Goal: Task Accomplishment & Management: Complete application form

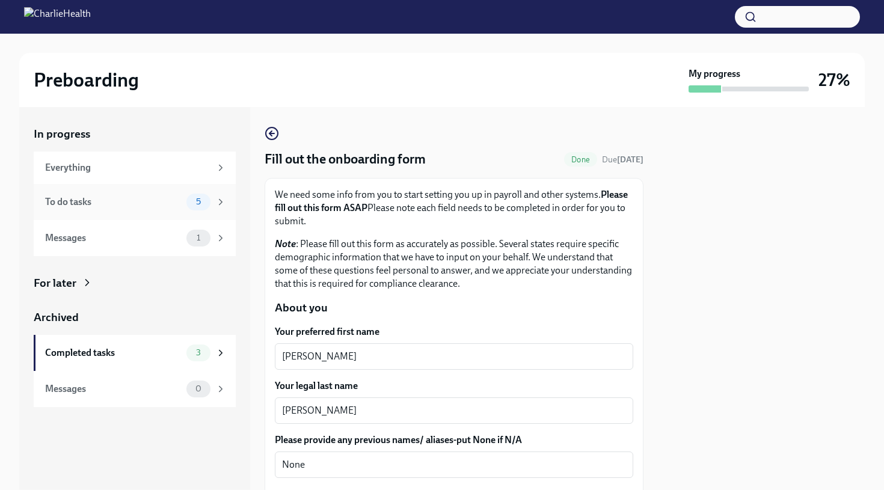
click at [204, 199] on span "5" at bounding box center [198, 201] width 19 height 9
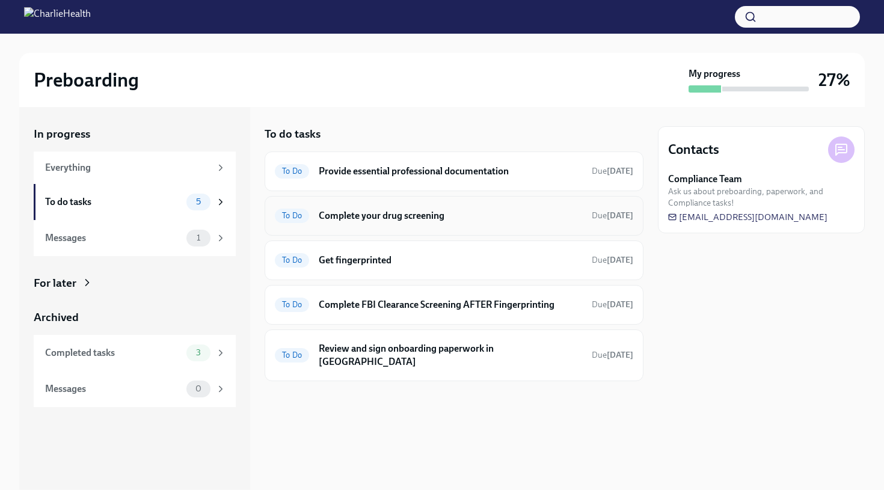
click at [508, 225] on div "To Do Complete your drug screening Due [DATE]" at bounding box center [453, 216] width 379 height 40
click at [343, 221] on h6 "Complete your drug screening" at bounding box center [450, 215] width 263 height 13
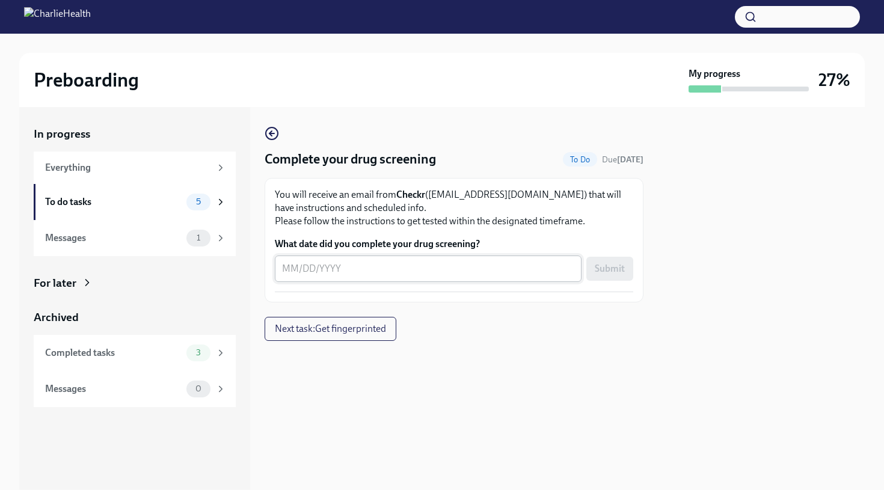
click at [351, 273] on textarea "What date did you complete your drug screening?" at bounding box center [428, 268] width 292 height 14
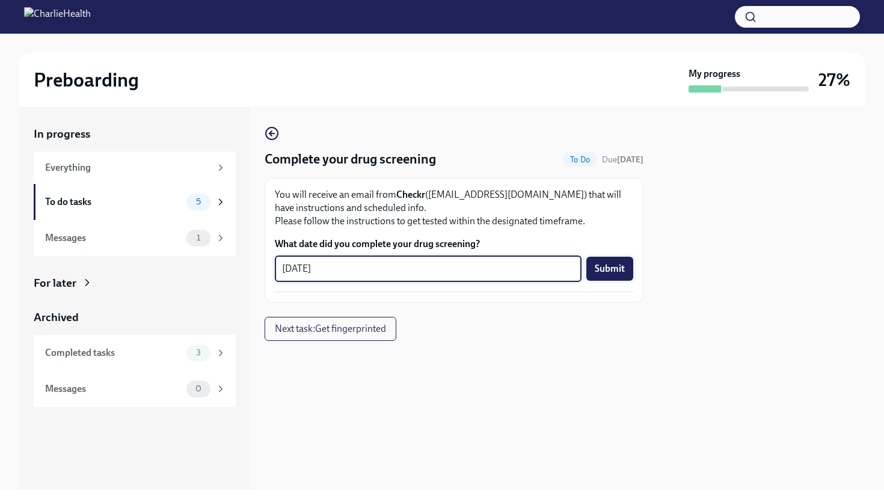
type textarea "[DATE]"
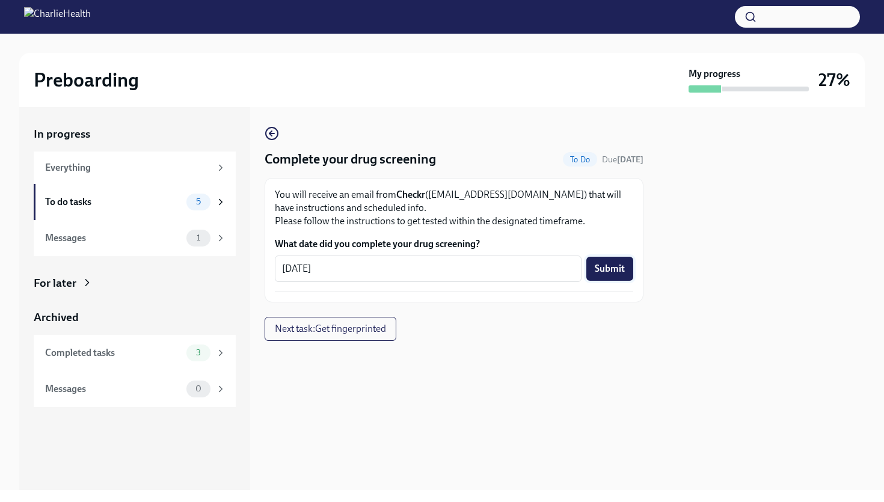
click at [621, 267] on span "Submit" at bounding box center [609, 269] width 30 height 12
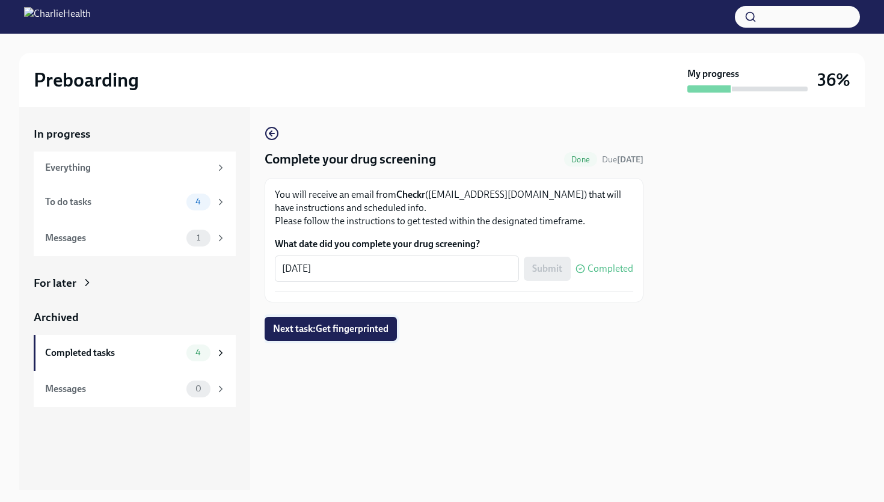
click at [358, 329] on span "Next task : Get fingerprinted" at bounding box center [330, 329] width 115 height 12
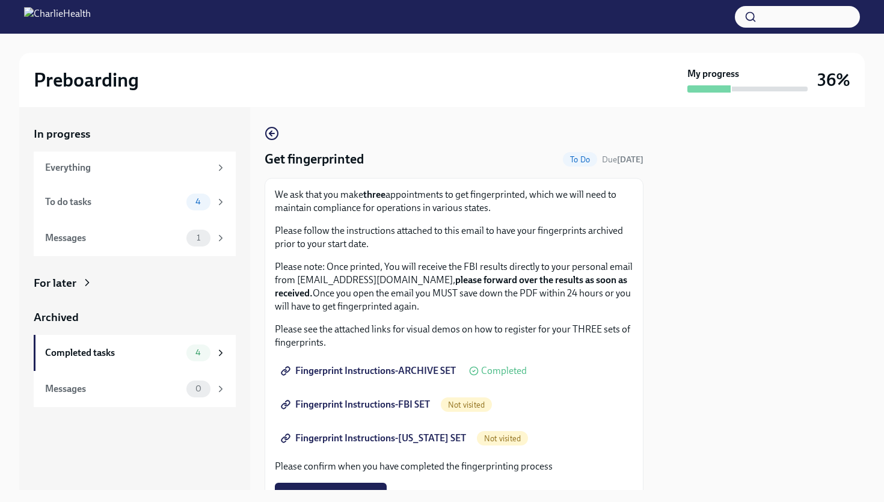
click at [663, 338] on div at bounding box center [761, 298] width 207 height 383
click at [346, 408] on span "Fingerprint Instructions-FBI SET" at bounding box center [356, 405] width 147 height 12
click at [340, 440] on span "Fingerprint Instructions-[US_STATE] SET" at bounding box center [374, 438] width 183 height 12
click at [358, 134] on div "Get fingerprinted To Do Due [DATE] We ask that you make three appointments to g…" at bounding box center [453, 389] width 379 height 526
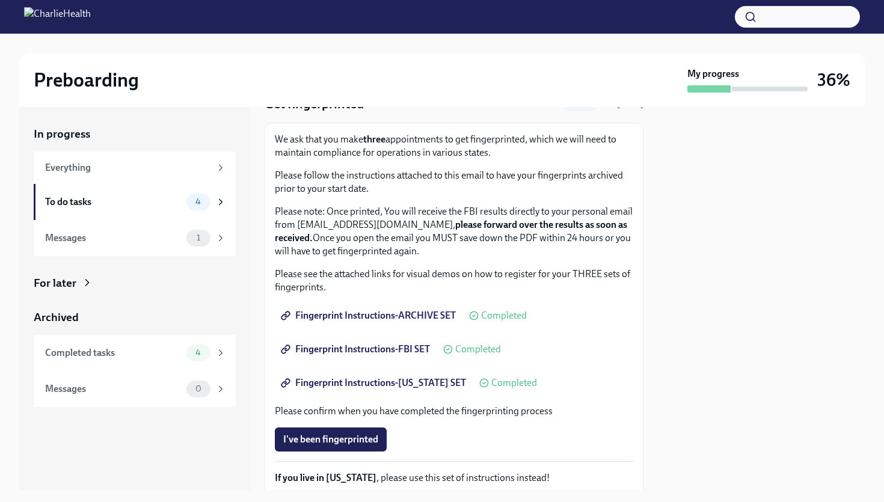
scroll to position [47, 0]
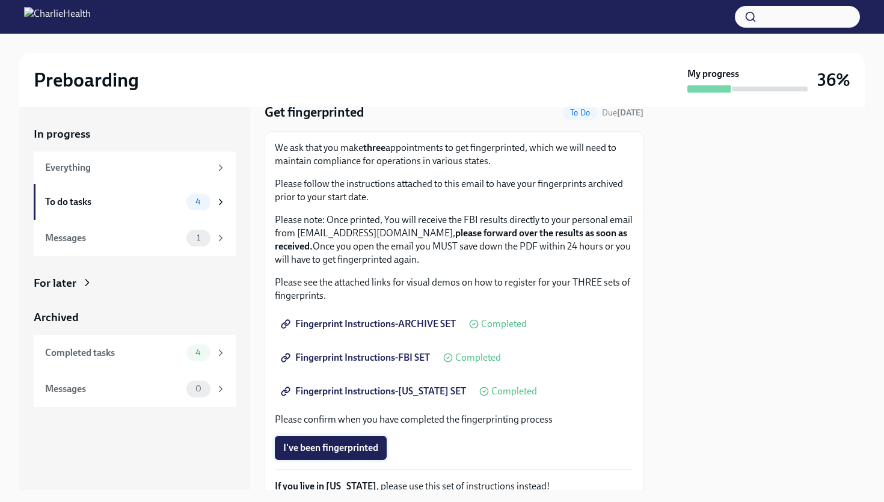
click at [323, 447] on span "I've been fingerprinted" at bounding box center [330, 448] width 95 height 12
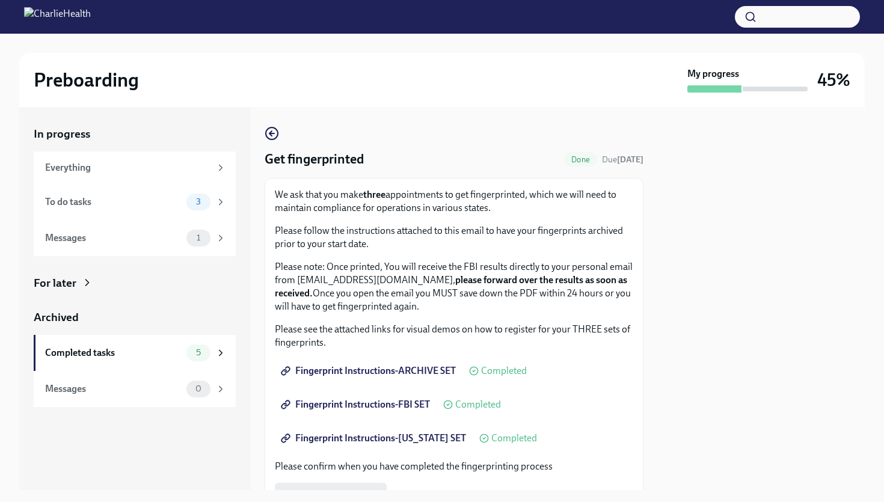
click at [614, 289] on p "Please note: Once printed, You will receive the FBI results directly to your pe…" at bounding box center [454, 286] width 358 height 53
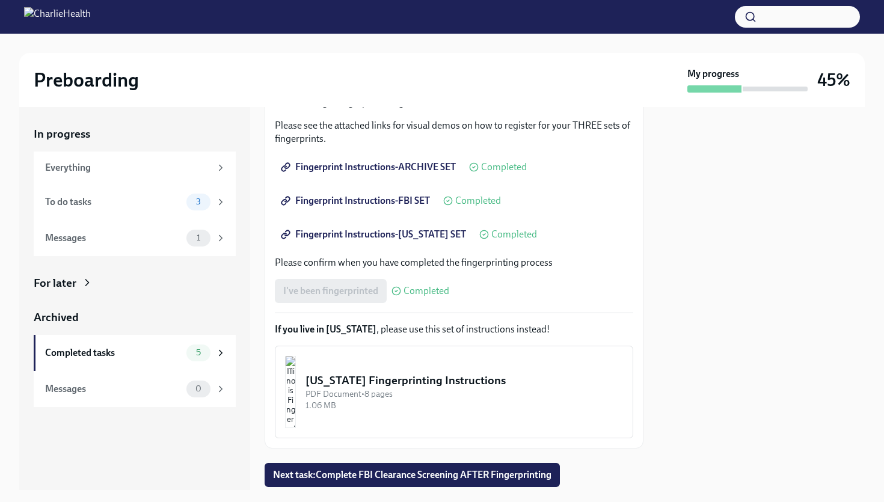
scroll to position [239, 0]
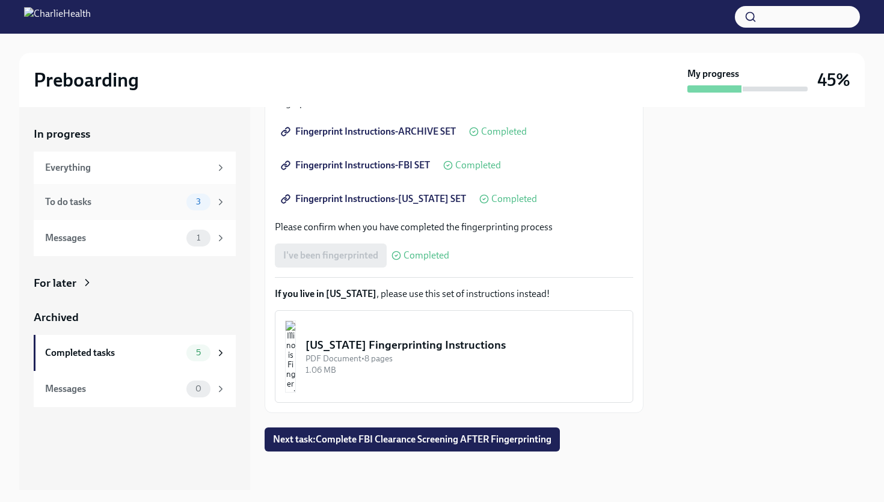
click at [184, 203] on div "To do tasks 3" at bounding box center [135, 202] width 181 height 17
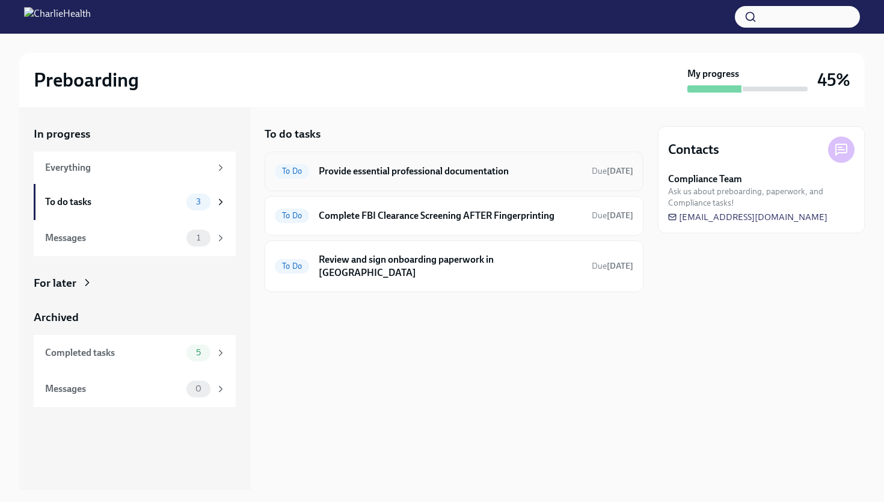
click at [394, 176] on h6 "Provide essential professional documentation" at bounding box center [450, 171] width 263 height 13
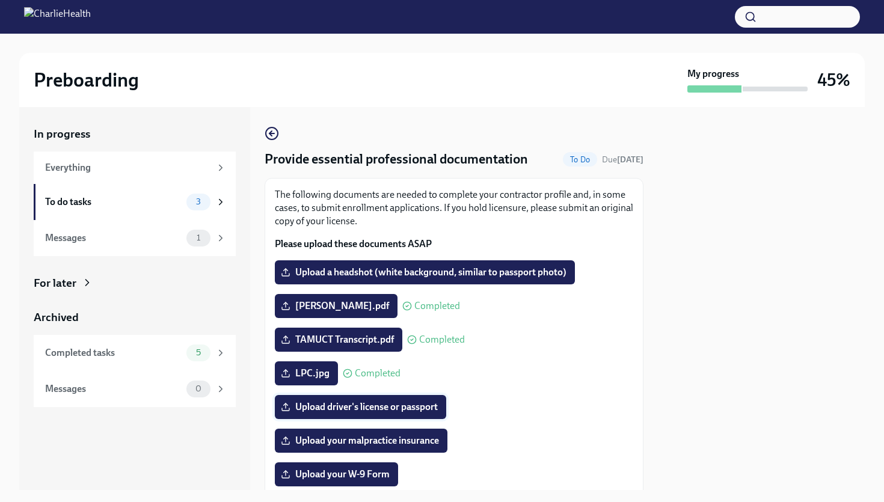
click at [393, 406] on span "Upload driver's license or passport" at bounding box center [360, 407] width 154 height 12
click at [0, 0] on input "Upload driver's license or passport" at bounding box center [0, 0] width 0 height 0
click at [704, 240] on div at bounding box center [761, 298] width 207 height 383
click at [396, 444] on span "Upload your malpractice insurance" at bounding box center [361, 441] width 156 height 12
click at [0, 0] on input "Upload your malpractice insurance" at bounding box center [0, 0] width 0 height 0
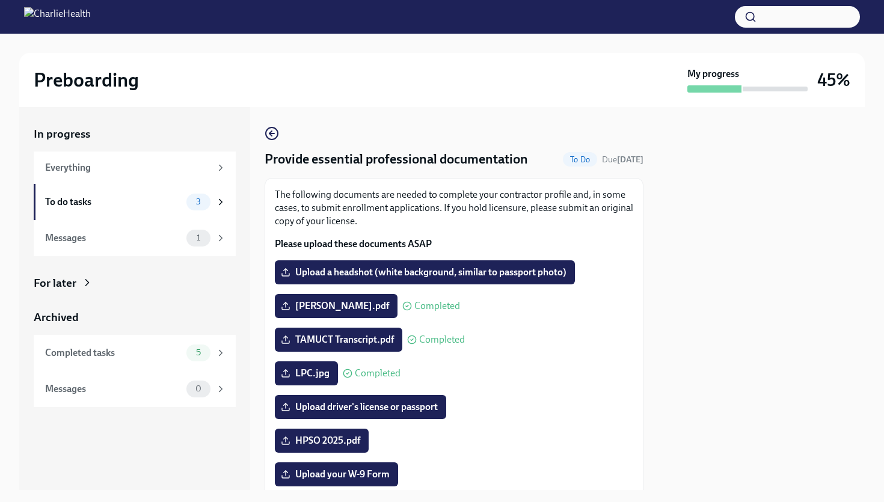
click at [603, 402] on div "Upload driver's license or passport" at bounding box center [454, 407] width 358 height 24
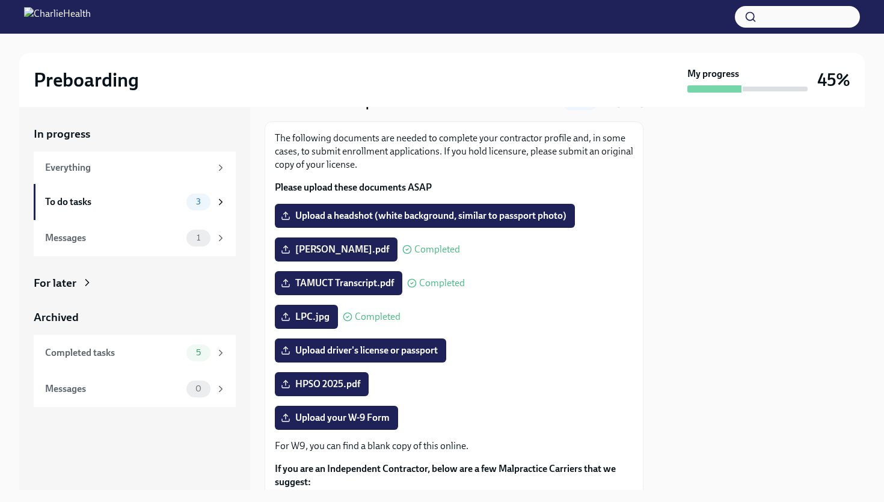
scroll to position [32, 0]
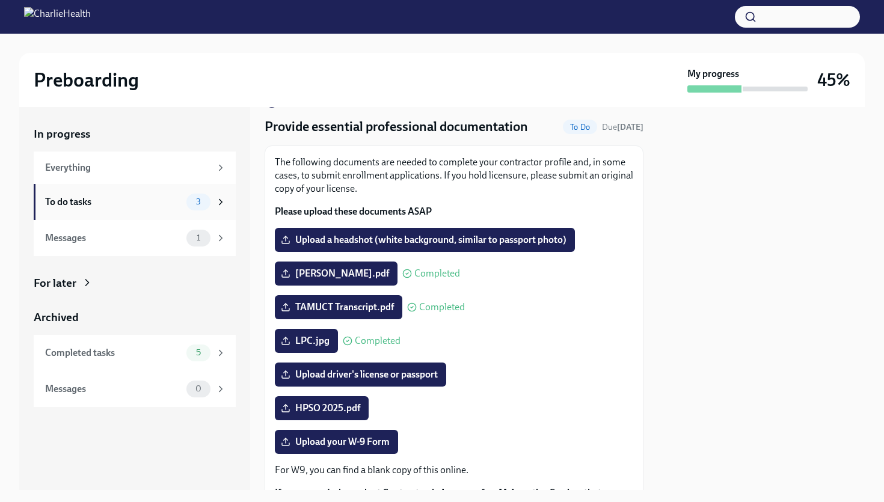
click at [200, 206] on div "3" at bounding box center [198, 202] width 24 height 17
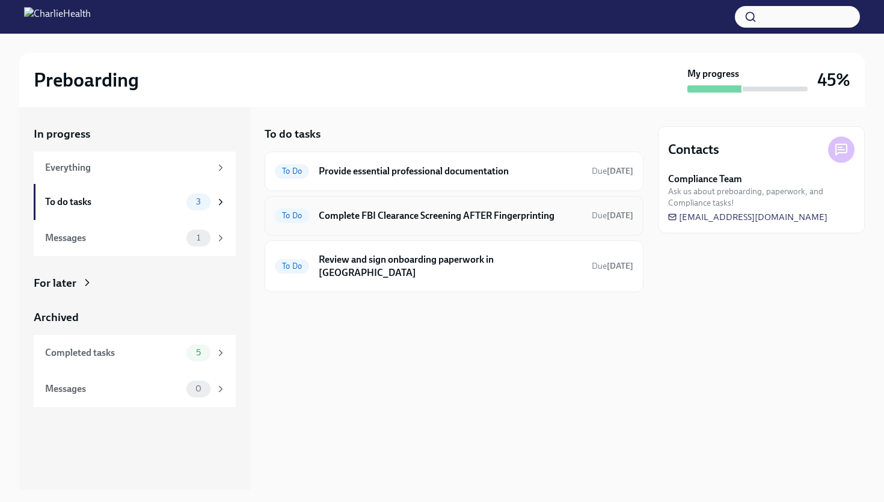
click at [393, 213] on h6 "Complete FBI Clearance Screening AFTER Fingerprinting" at bounding box center [450, 215] width 263 height 13
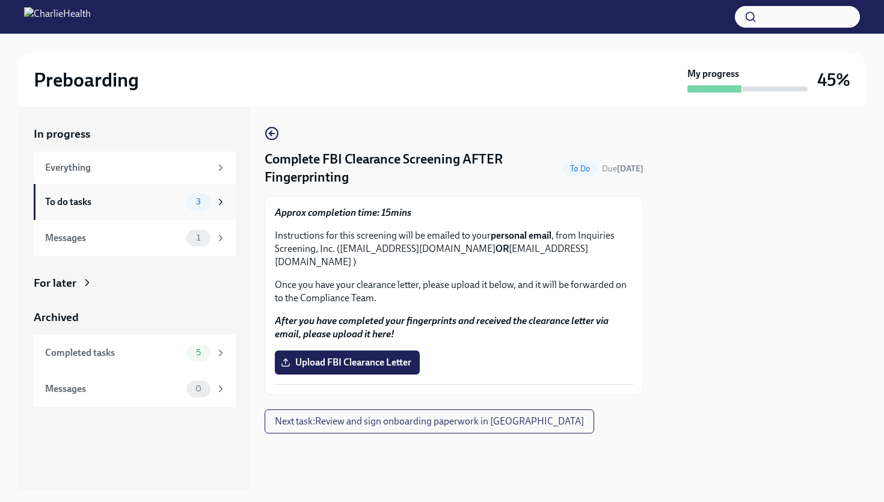
click at [200, 200] on span "3" at bounding box center [198, 201] width 19 height 9
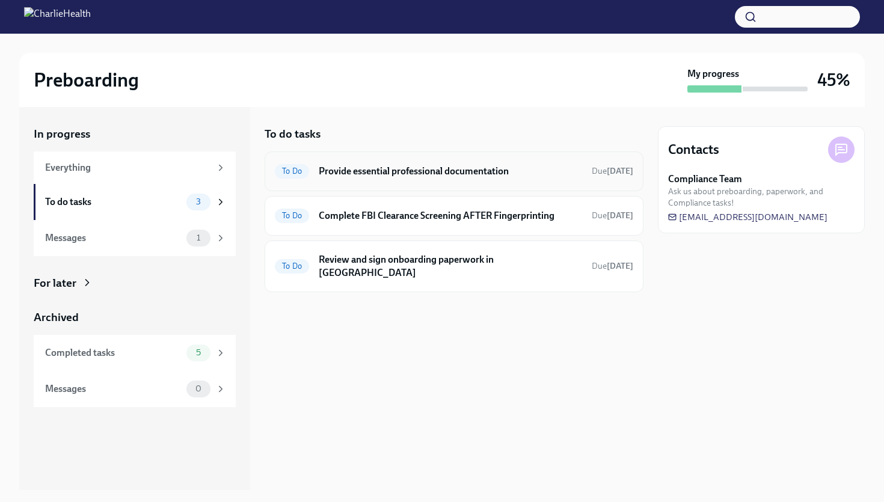
click at [421, 174] on h6 "Provide essential professional documentation" at bounding box center [450, 171] width 263 height 13
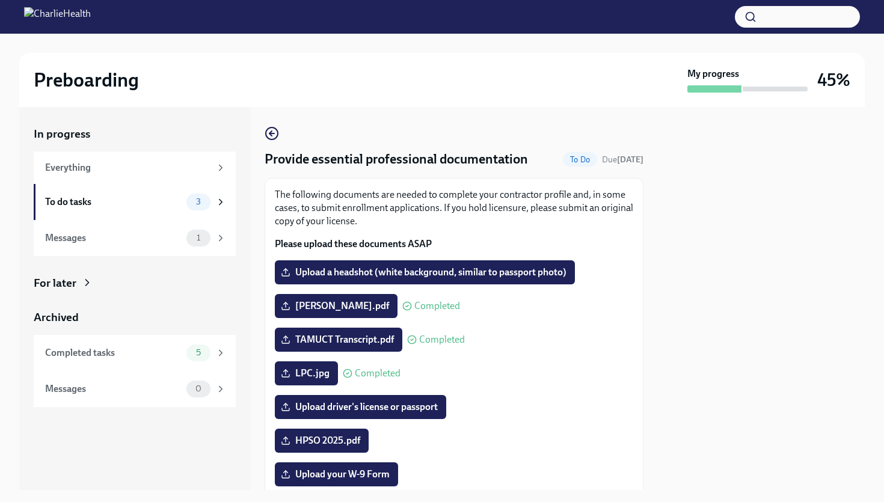
click at [348, 203] on p "The following documents are needed to complete your contractor profile and, in …" at bounding box center [454, 208] width 358 height 40
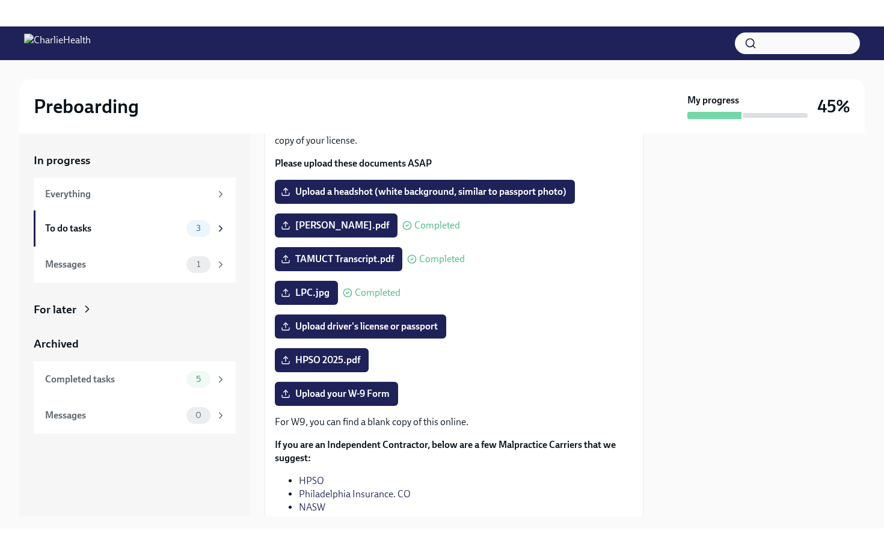
scroll to position [105, 0]
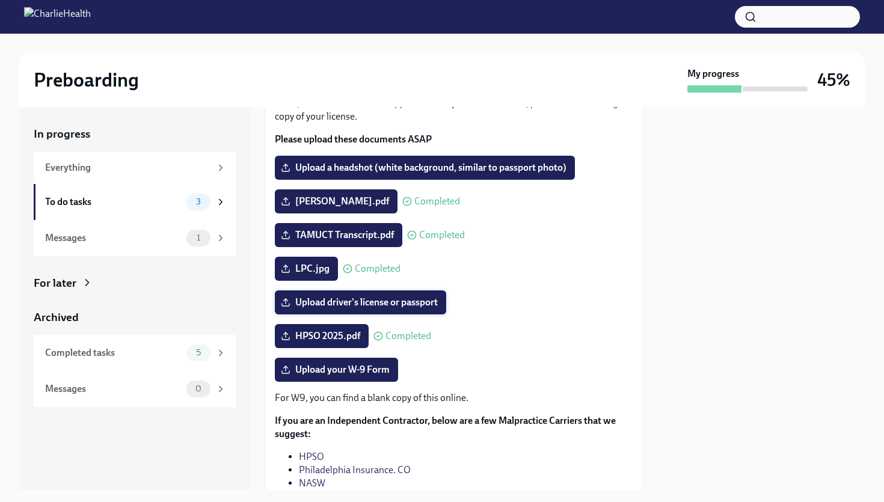
click at [408, 307] on span "Upload driver's license or passport" at bounding box center [360, 302] width 154 height 12
click at [0, 0] on input "Upload driver's license or passport" at bounding box center [0, 0] width 0 height 0
click at [340, 305] on span "Upload driver's license or passport" at bounding box center [360, 302] width 154 height 12
click at [0, 0] on input "Upload driver's license or passport" at bounding box center [0, 0] width 0 height 0
click at [346, 302] on span "Upload driver's license or passport" at bounding box center [360, 302] width 154 height 12
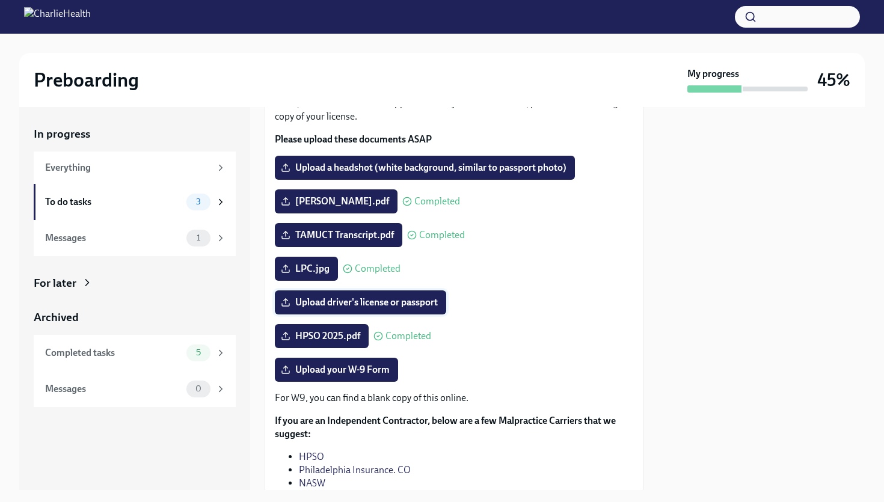
click at [0, 0] on input "Upload driver's license or passport" at bounding box center [0, 0] width 0 height 0
click at [326, 308] on label "Upload driver's license or passport" at bounding box center [360, 302] width 171 height 24
click at [0, 0] on input "Upload driver's license or passport" at bounding box center [0, 0] width 0 height 0
click at [399, 305] on span "Upload driver's license or passport" at bounding box center [360, 302] width 154 height 12
click at [0, 0] on input "Upload driver's license or passport" at bounding box center [0, 0] width 0 height 0
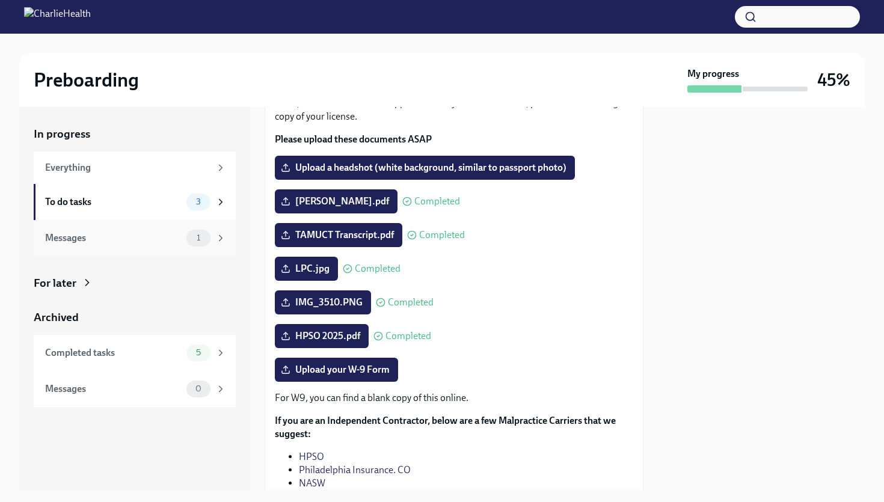
click at [198, 230] on div "1" at bounding box center [198, 238] width 24 height 17
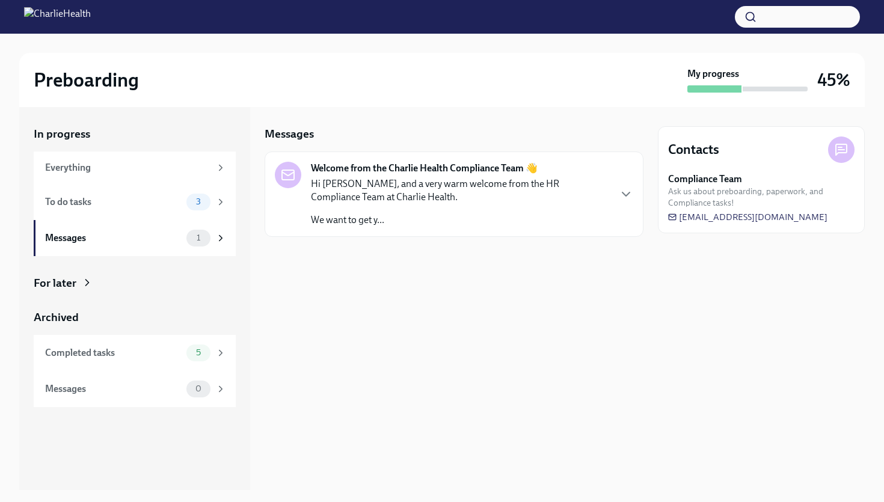
click at [598, 184] on p "Hi [PERSON_NAME], and a very warm welcome from the HR Compliance Team at Charli…" at bounding box center [460, 190] width 298 height 26
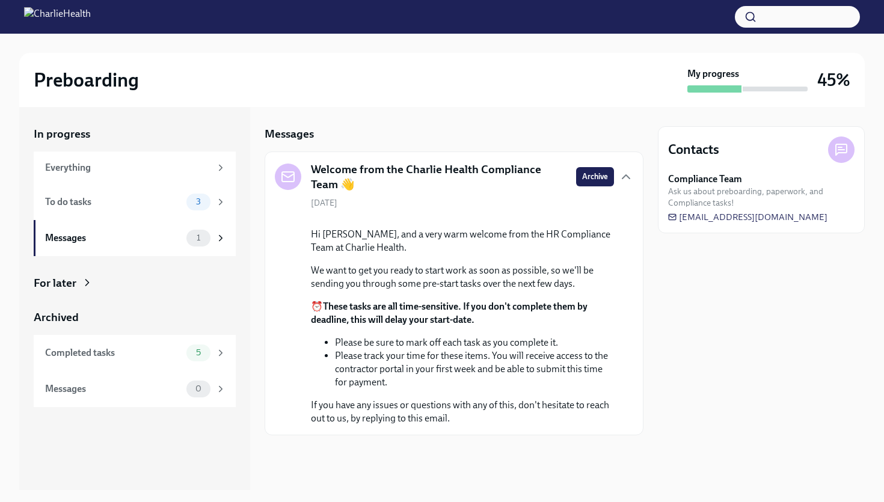
click at [324, 88] on div "Preboarding" at bounding box center [358, 80] width 649 height 24
click at [206, 203] on span "3" at bounding box center [198, 201] width 19 height 9
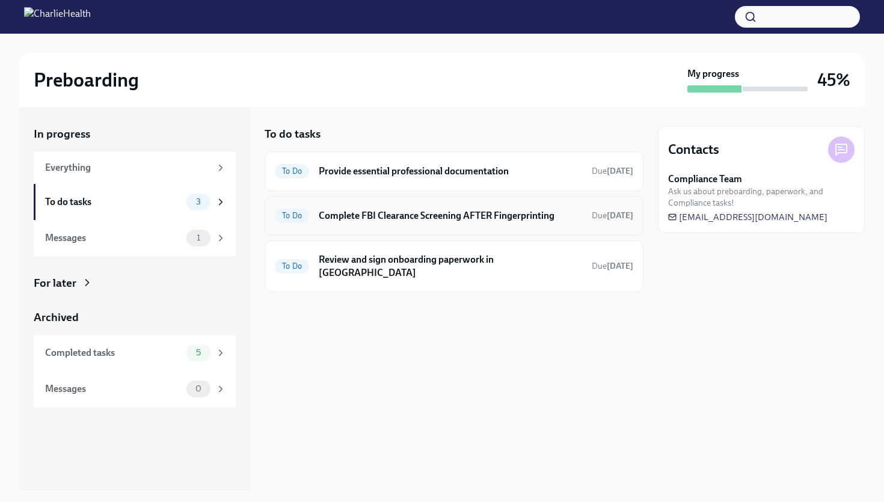
click at [369, 217] on h6 "Complete FBI Clearance Screening AFTER Fingerprinting" at bounding box center [450, 215] width 263 height 13
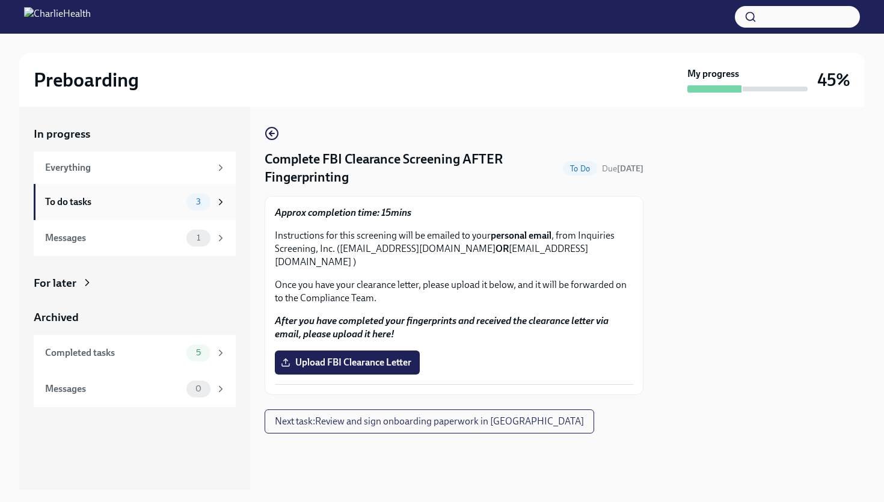
click at [212, 205] on div "3" at bounding box center [206, 202] width 40 height 17
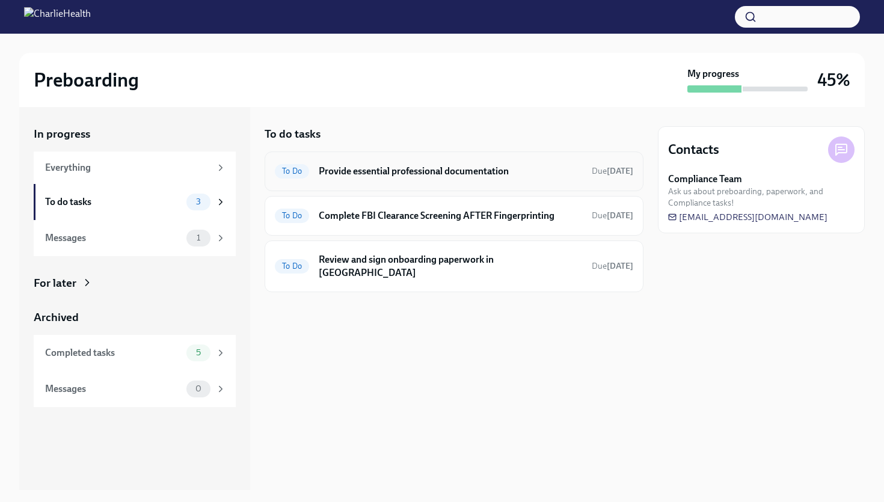
click at [377, 167] on h6 "Provide essential professional documentation" at bounding box center [450, 171] width 263 height 13
